Goal: Information Seeking & Learning: Learn about a topic

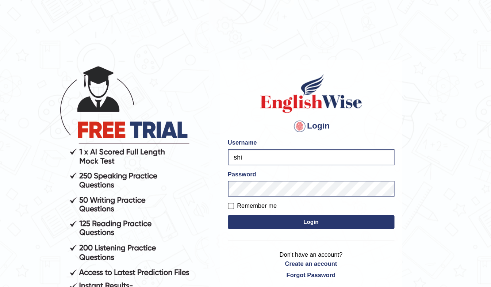
type input "shivansh_27"
click at [230, 171] on button "Login" at bounding box center [245, 175] width 131 height 11
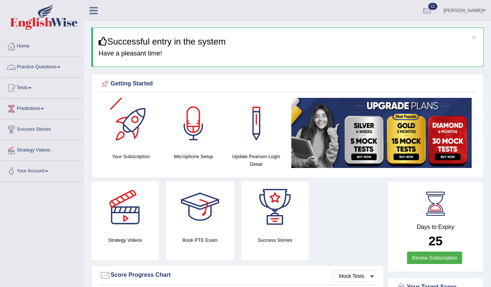
click at [65, 65] on link "Practice Questions" at bounding box center [41, 66] width 83 height 18
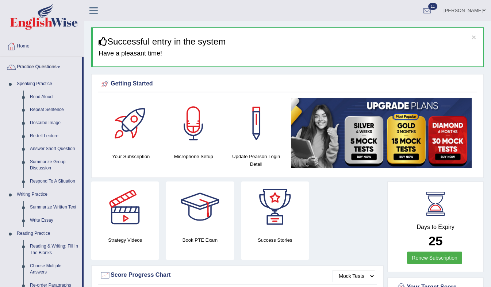
drag, startPoint x: 82, startPoint y: 209, endPoint x: 118, endPoint y: 227, distance: 40.3
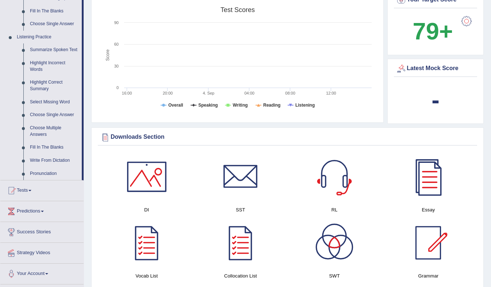
scroll to position [292, 0]
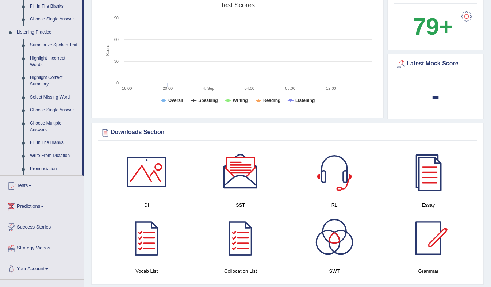
click at [341, 137] on div "Downloads Section" at bounding box center [287, 132] width 375 height 11
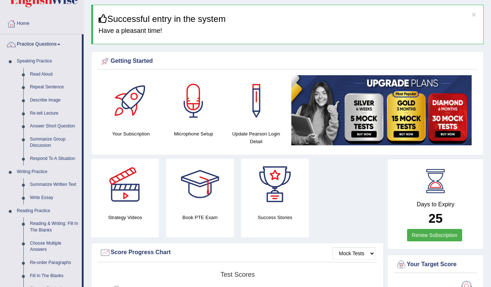
scroll to position [0, 0]
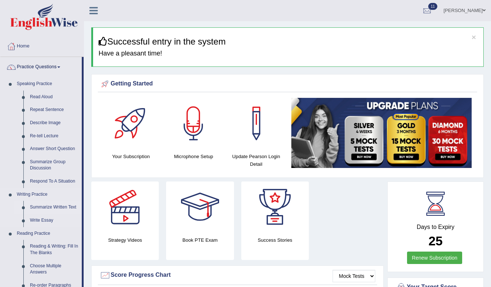
click at [24, 211] on li "Summarize Written Text" at bounding box center [48, 207] width 68 height 13
click at [24, 194] on link "Writing Practice" at bounding box center [48, 194] width 68 height 13
click at [47, 208] on link "Summarize Written Text" at bounding box center [54, 207] width 55 height 13
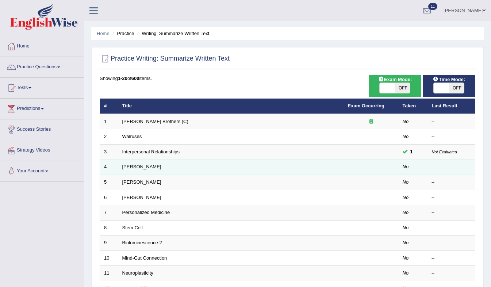
click at [141, 166] on link "[PERSON_NAME]" at bounding box center [141, 166] width 39 height 5
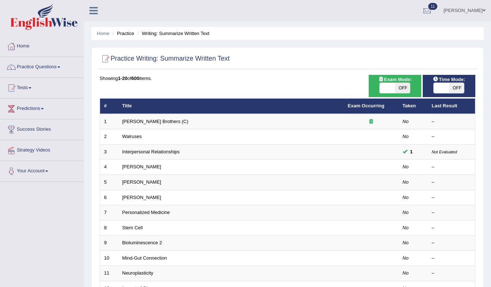
click at [457, 87] on span "OFF" at bounding box center [456, 88] width 15 height 10
checkbox input "true"
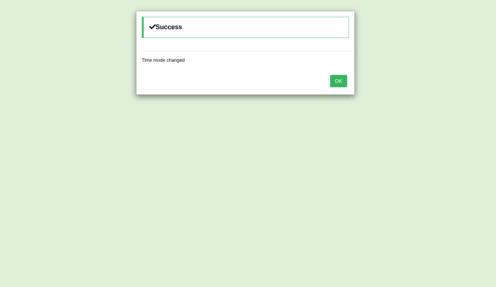
click at [347, 82] on button "OK" at bounding box center [338, 81] width 17 height 12
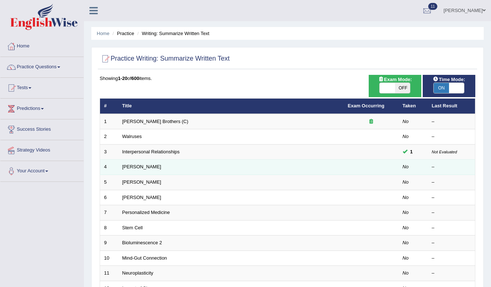
click at [253, 173] on td "[PERSON_NAME]" at bounding box center [231, 166] width 226 height 15
click at [146, 169] on link "[PERSON_NAME]" at bounding box center [141, 166] width 39 height 5
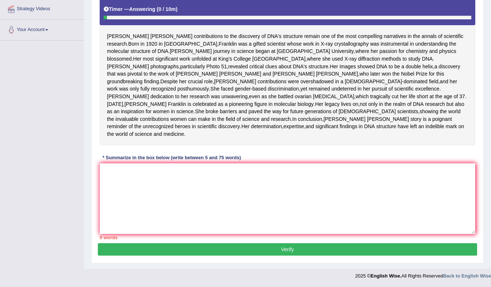
scroll to position [143, 0]
click at [354, 216] on textarea at bounding box center [287, 198] width 375 height 71
type textarea "t"
type textarea "a"
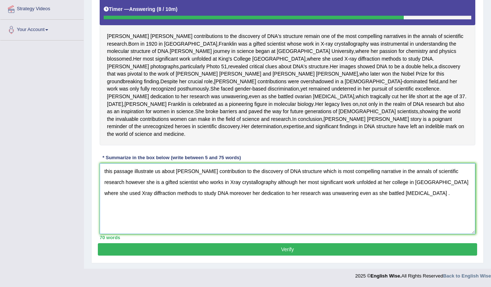
type textarea "this passage illustrate us about [PERSON_NAME] contribution to the discovery of…"
click at [307, 255] on button "Verify" at bounding box center [287, 249] width 379 height 12
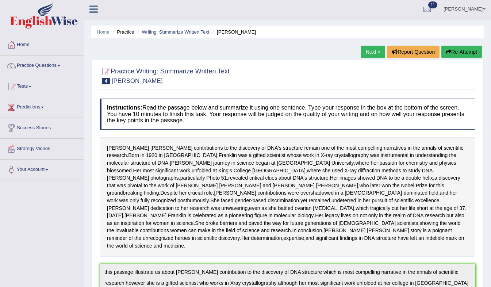
scroll to position [0, 0]
